Goal: Find specific page/section: Find specific page/section

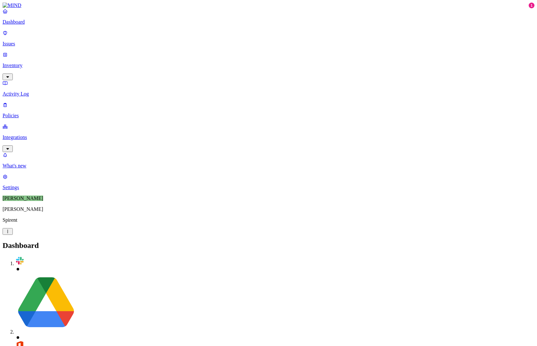
click at [27, 124] on link "Integrations" at bounding box center [269, 137] width 532 height 27
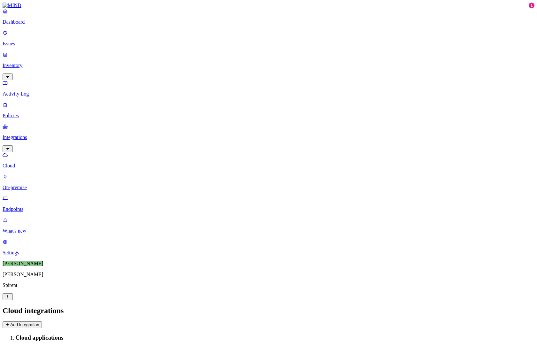
click at [29, 206] on p "Endpoints" at bounding box center [269, 209] width 532 height 6
click at [59, 328] on input "text" at bounding box center [31, 331] width 57 height 7
click at [59, 328] on input "LGYQ5WXLVR" at bounding box center [31, 331] width 57 height 7
type input "CALLGYQ5WXLVR"
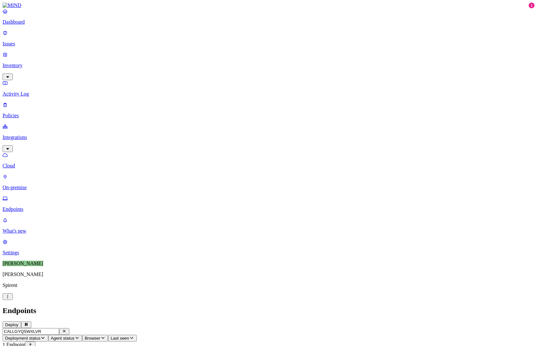
click at [31, 102] on link "Policies" at bounding box center [269, 110] width 532 height 17
